Goal: Task Accomplishment & Management: Complete application form

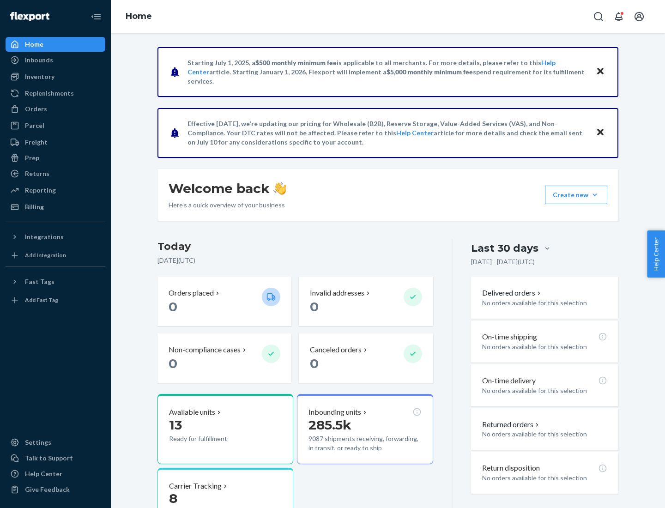
click at [594, 195] on button "Create new Create new inbound Create new order Create new product" at bounding box center [576, 195] width 62 height 18
click at [55, 60] on div "Inbounds" at bounding box center [55, 60] width 98 height 13
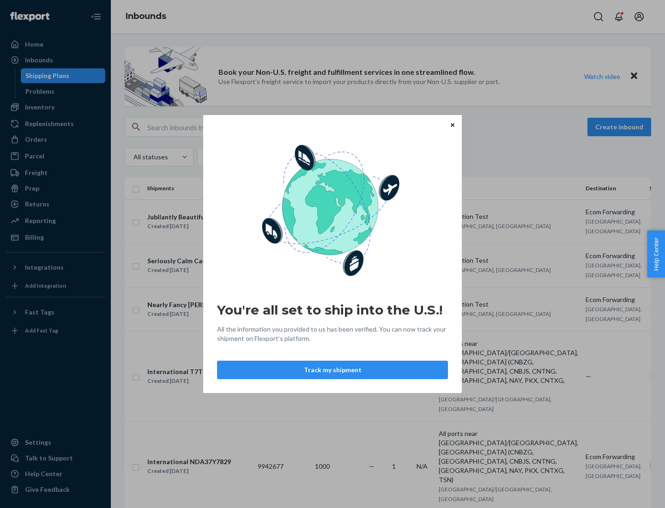
click at [55, 107] on div "You're all set to ship into the U.S.! All the information you provided to us ha…" at bounding box center [332, 254] width 665 height 508
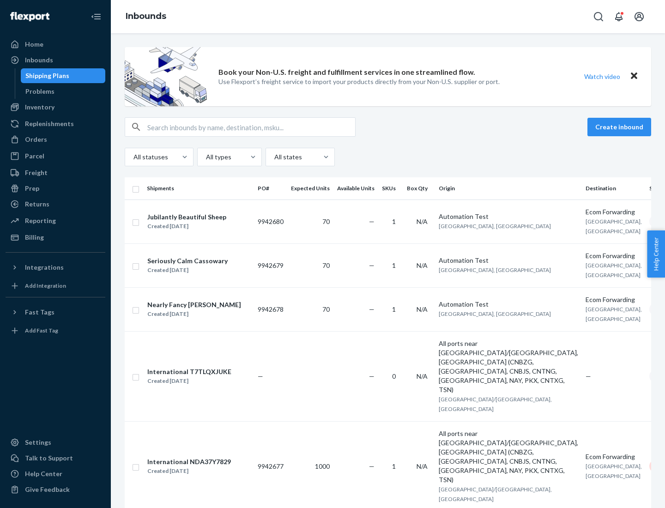
click at [388, 17] on div "Inbounds" at bounding box center [388, 16] width 554 height 33
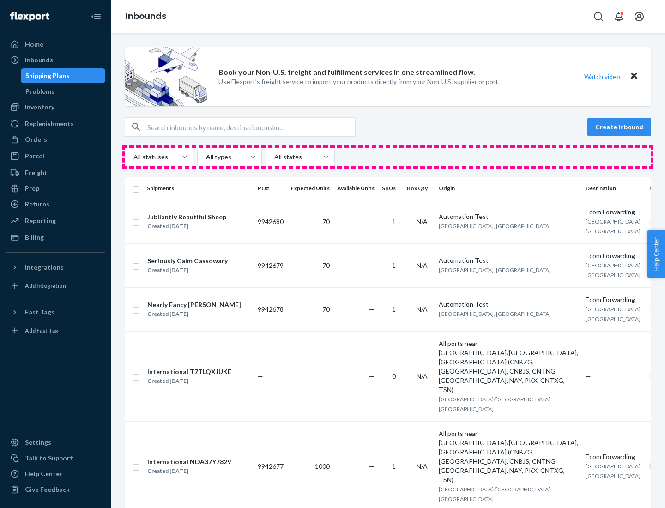
click at [388, 157] on div "All statuses All types All states" at bounding box center [388, 157] width 526 height 18
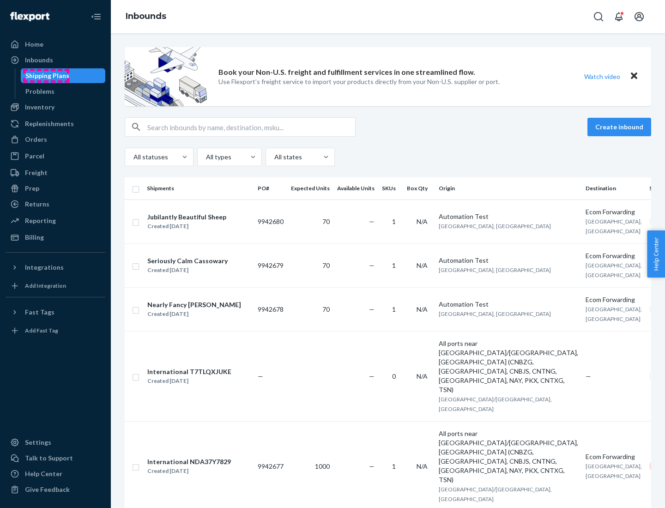
click at [46, 76] on div "Shipping Plans" at bounding box center [47, 75] width 44 height 9
click at [620, 127] on button "Create inbound" at bounding box center [619, 127] width 64 height 18
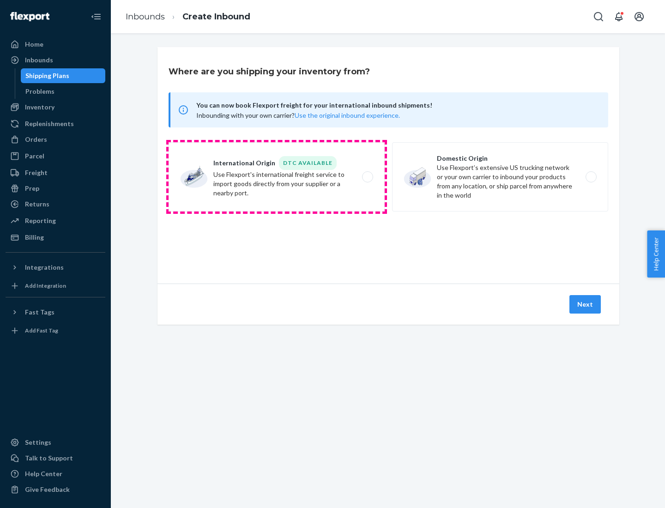
click at [276, 177] on label "International Origin DTC Available Use Flexport's international freight service…" at bounding box center [276, 176] width 216 height 69
click at [367, 177] on input "International Origin DTC Available Use Flexport's international freight service…" at bounding box center [370, 177] width 6 height 6
radio input "true"
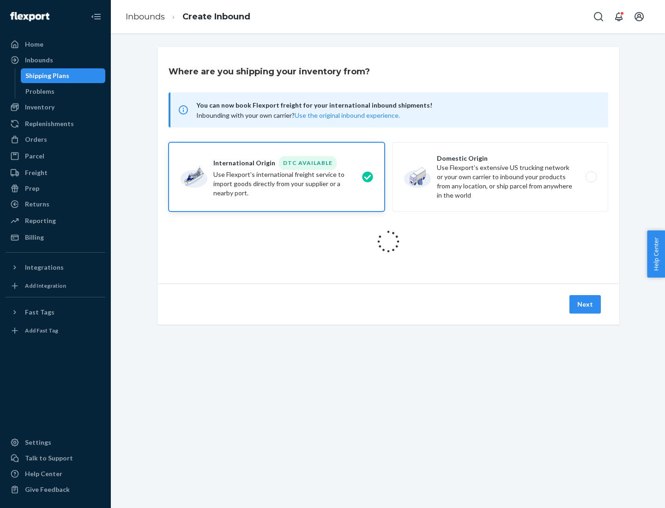
click at [388, 241] on icon at bounding box center [388, 241] width 30 height 30
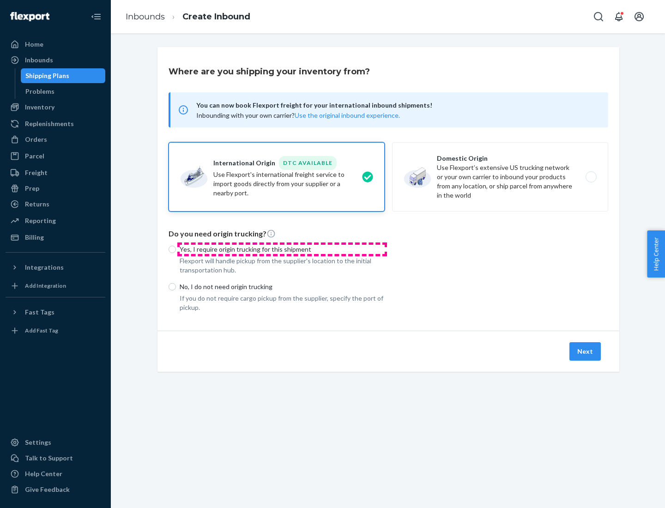
click at [282, 249] on p "Yes, I require origin trucking for this shipment" at bounding box center [282, 249] width 205 height 9
click at [176, 249] on input "Yes, I require origin trucking for this shipment" at bounding box center [171, 249] width 7 height 7
radio input "true"
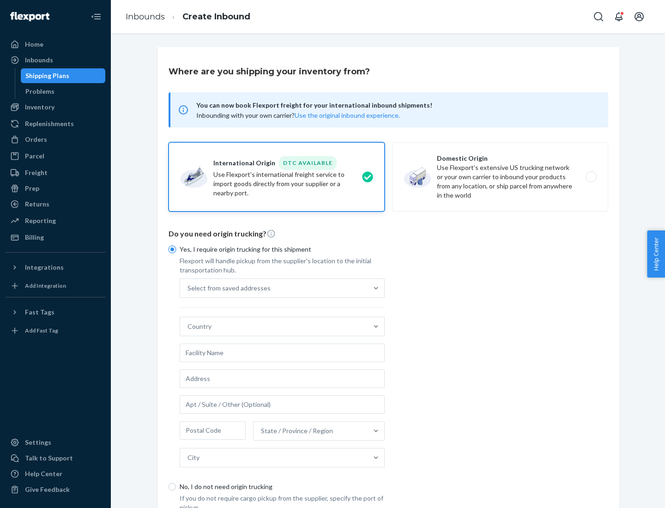
scroll to position [18, 0]
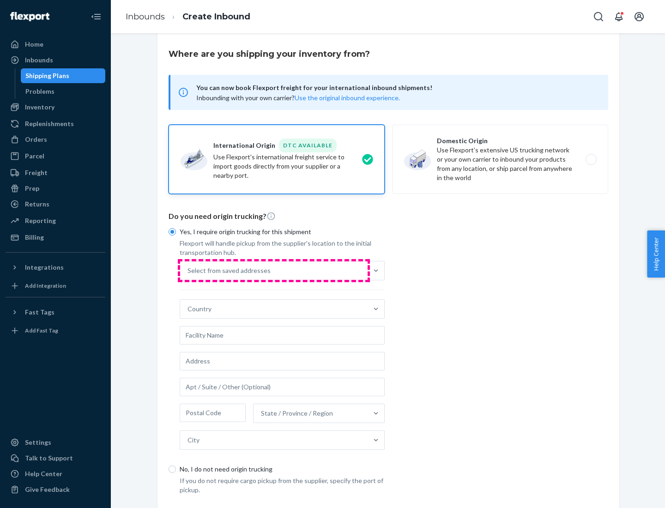
click at [274, 270] on div "Select from saved addresses" at bounding box center [273, 270] width 187 height 18
click at [188, 270] on input "Select from saved addresses" at bounding box center [187, 270] width 1 height 9
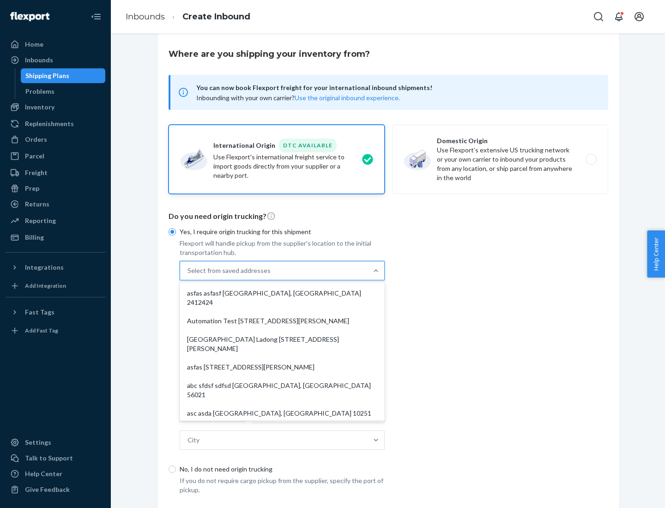
scroll to position [40, 0]
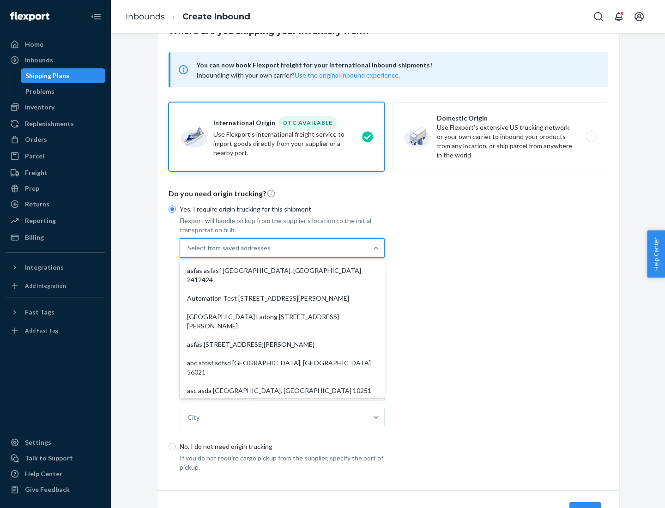
click at [282, 270] on div "asfas asfasf [GEOGRAPHIC_DATA], [GEOGRAPHIC_DATA] 2412424" at bounding box center [281, 275] width 201 height 28
click at [188, 252] on input "option asfas asfasf [GEOGRAPHIC_DATA], [GEOGRAPHIC_DATA] 2412424 focused, 1 of …" at bounding box center [187, 247] width 1 height 9
type input "asfas"
type input "asfasf"
type input "2412424"
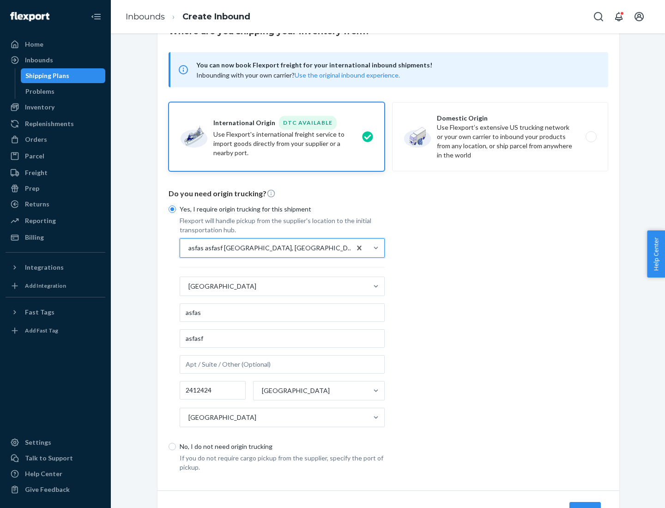
scroll to position [86, 0]
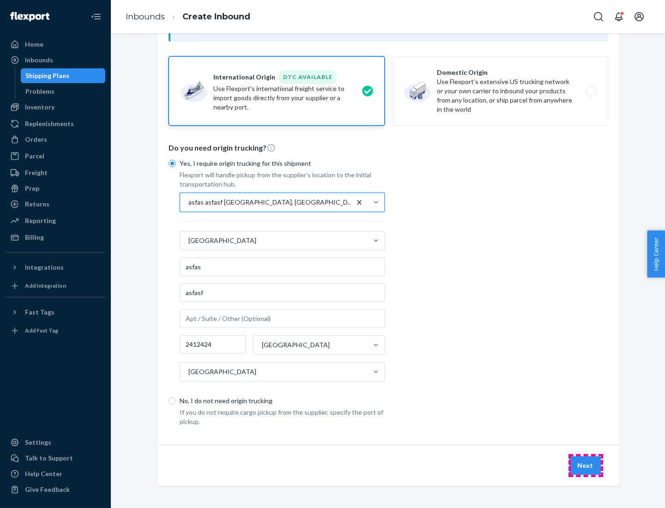
click at [585, 465] on button "Next" at bounding box center [584, 465] width 31 height 18
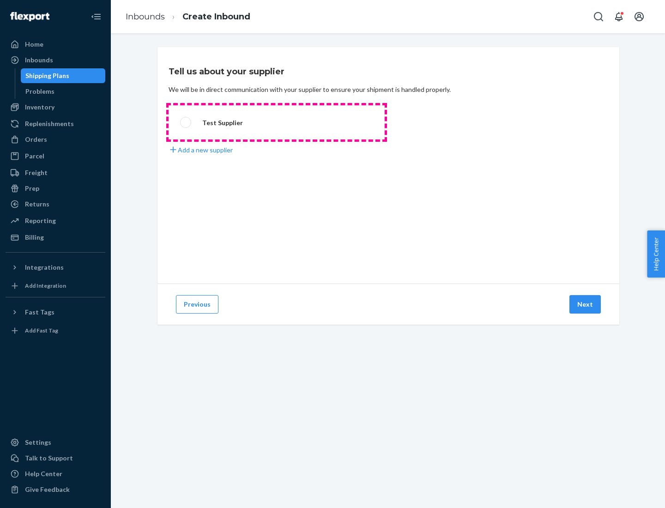
click at [276, 122] on label "Test Supplier" at bounding box center [276, 122] width 216 height 34
click at [186, 122] on input "Test Supplier" at bounding box center [183, 123] width 6 height 6
radio input "true"
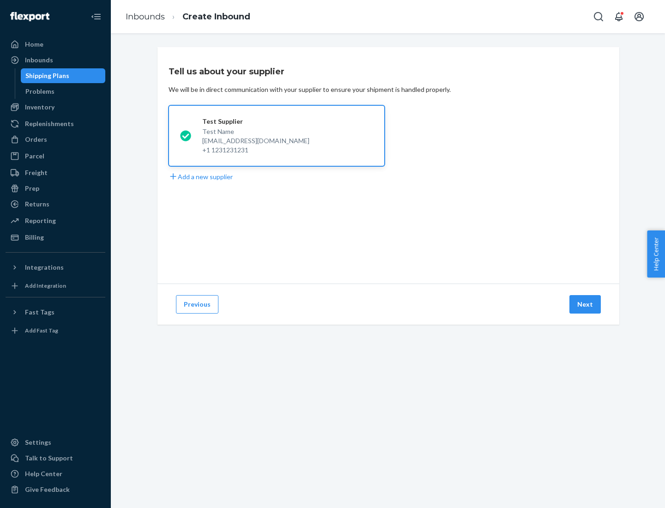
click at [585, 304] on button "Next" at bounding box center [584, 304] width 31 height 18
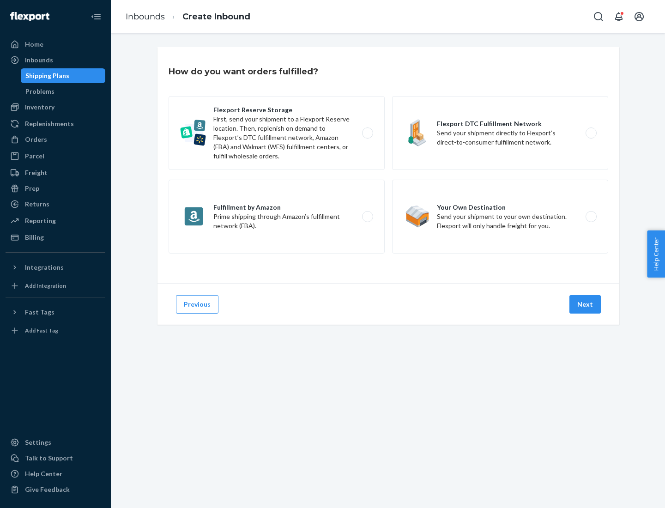
click at [276, 216] on label "Fulfillment by Amazon Prime shipping through Amazon’s fulfillment network (FBA)." at bounding box center [276, 217] width 216 height 74
click at [367, 216] on input "Fulfillment by Amazon Prime shipping through Amazon’s fulfillment network (FBA)." at bounding box center [370, 217] width 6 height 6
radio input "true"
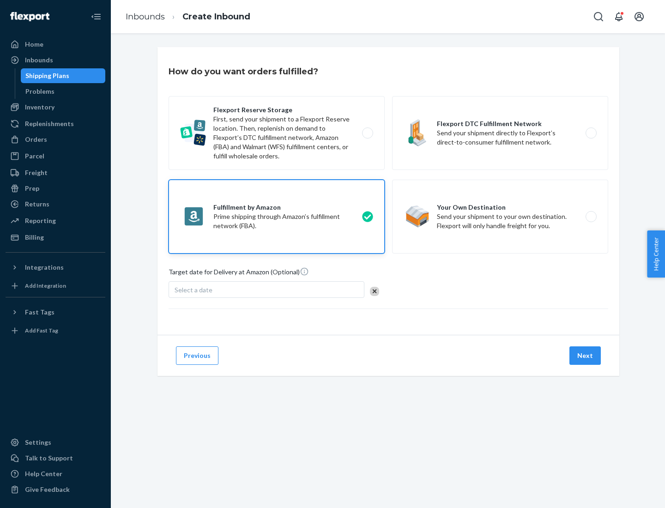
click at [585, 355] on button "Next" at bounding box center [584, 355] width 31 height 18
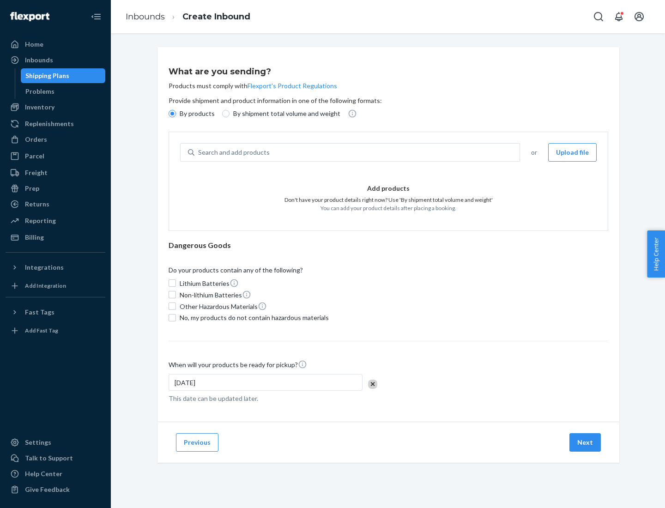
click at [284, 114] on p "By shipment total volume and weight" at bounding box center [286, 113] width 107 height 9
click at [229, 114] on input "By shipment total volume and weight" at bounding box center [225, 113] width 7 height 7
radio input "true"
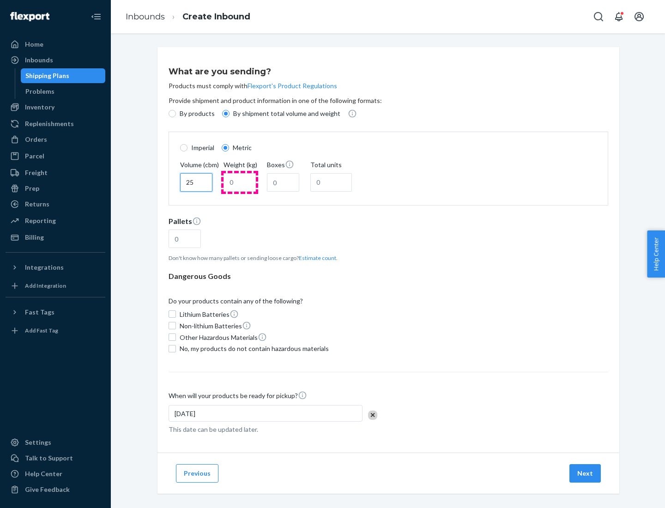
type input "25"
type input "100"
type input "50"
type input "500"
click at [315, 258] on button "Estimate count" at bounding box center [317, 258] width 37 height 8
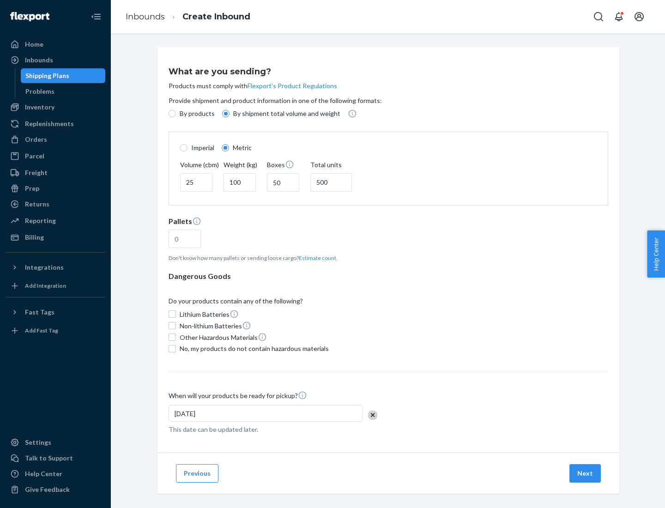
type input "16"
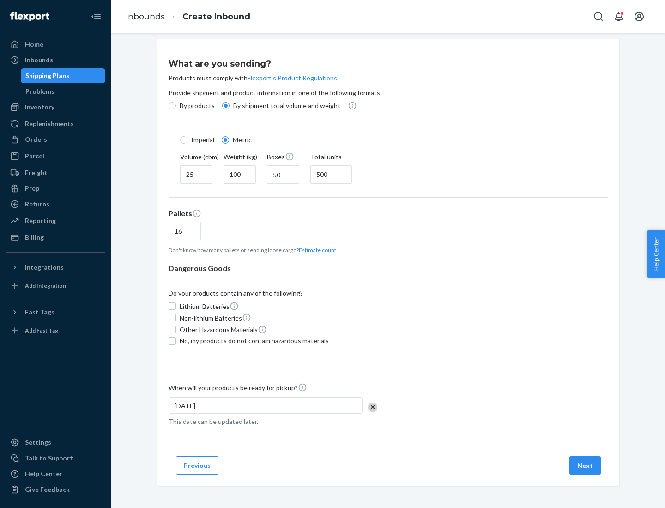
click at [252, 340] on span "No, my products do not contain hazardous materials" at bounding box center [254, 340] width 149 height 9
click at [176, 340] on input "No, my products do not contain hazardous materials" at bounding box center [171, 340] width 7 height 7
checkbox input "true"
click at [585, 465] on button "Next" at bounding box center [584, 465] width 31 height 18
